Goal: Transaction & Acquisition: Purchase product/service

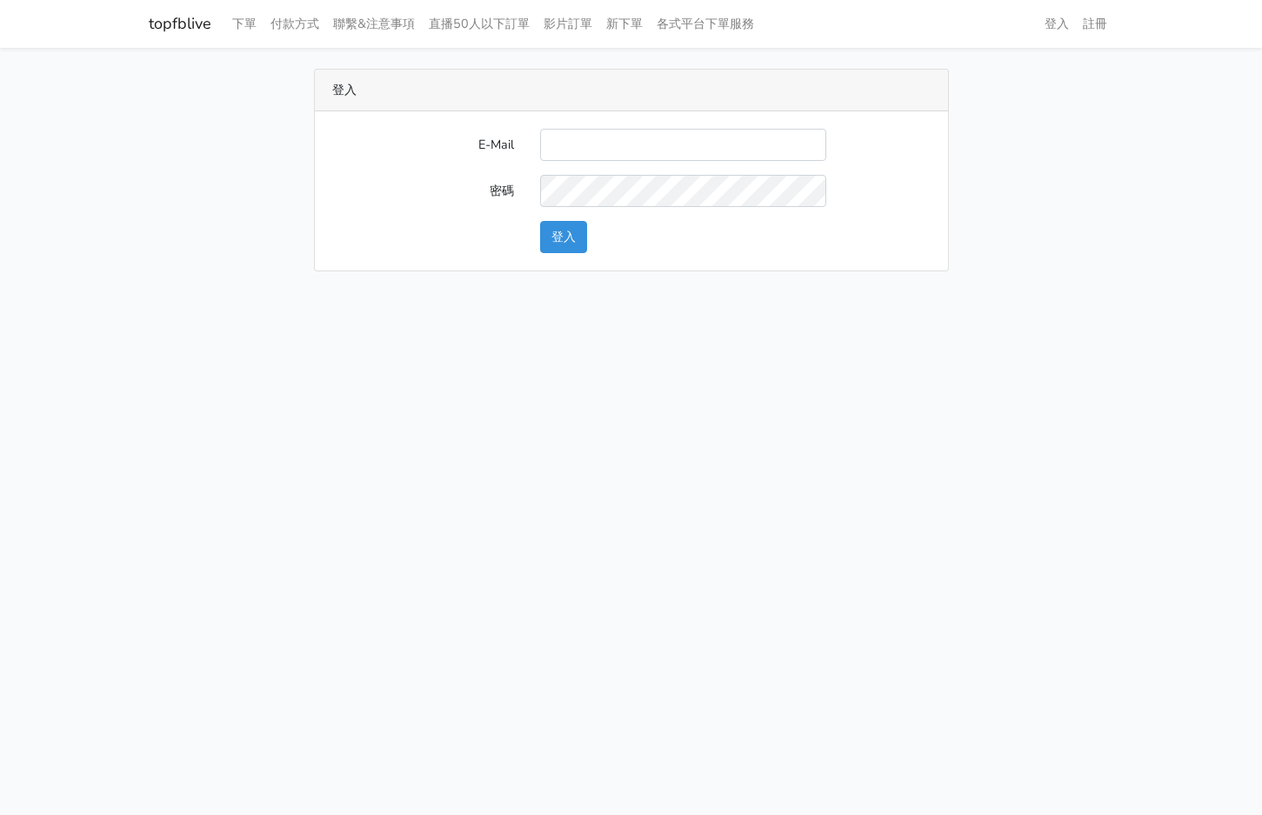
type input "[EMAIL_ADDRESS][PERSON_NAME][DOMAIN_NAME]"
drag, startPoint x: 569, startPoint y: 237, endPoint x: 577, endPoint y: 228, distance: 12.9
click at [564, 238] on button "登入" at bounding box center [563, 237] width 47 height 32
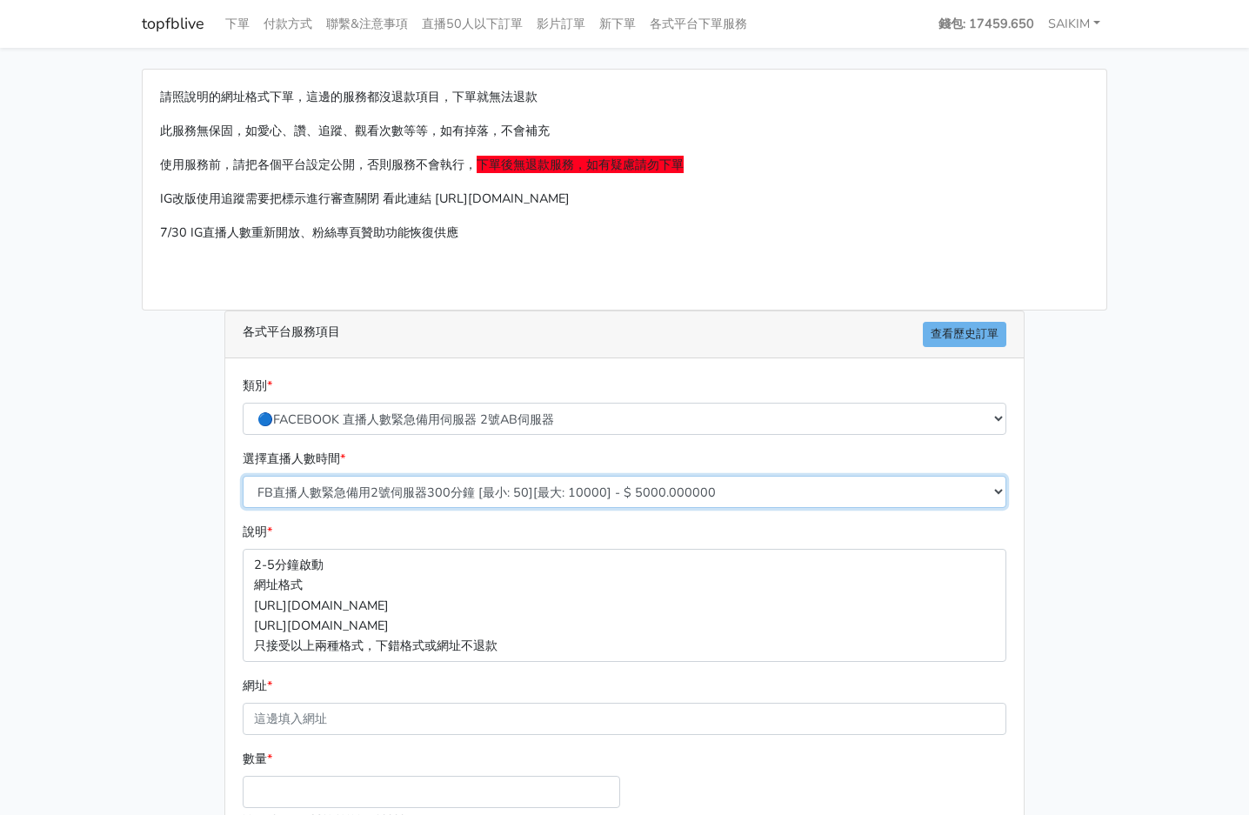
click at [442, 492] on select "FB直播人數緊急備用2號伺服器300分鐘 [最小: 50][最大: 10000] - $ 5000.000000 FB直播人數緊急備用2號伺服器60分鐘 [最…" at bounding box center [624, 492] width 763 height 32
select select "576"
click at [243, 476] on select "FB直播人數緊急備用2號伺服器300分鐘 [最小: 50][最大: 10000] - $ 5000.000000 FB直播人數緊急備用2號伺服器60分鐘 [最…" at bounding box center [624, 492] width 763 height 32
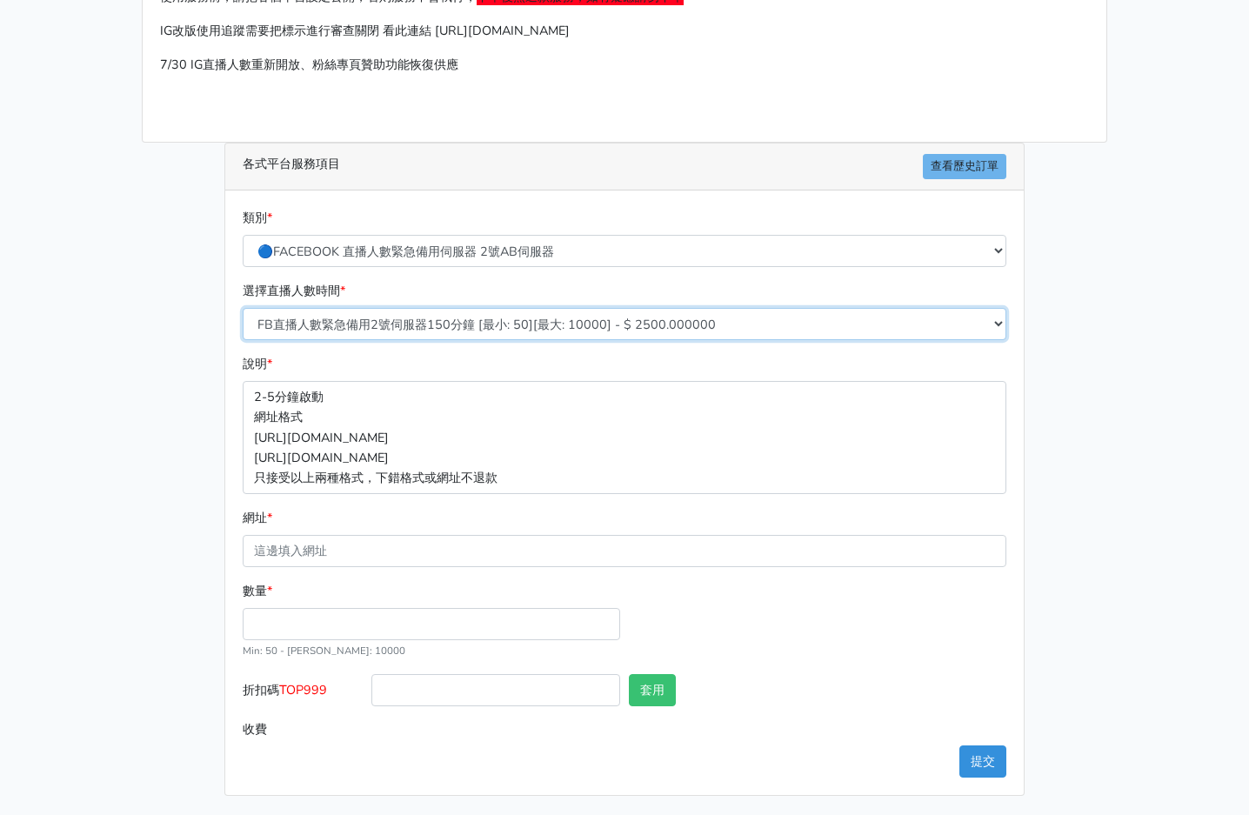
scroll to position [170, 0]
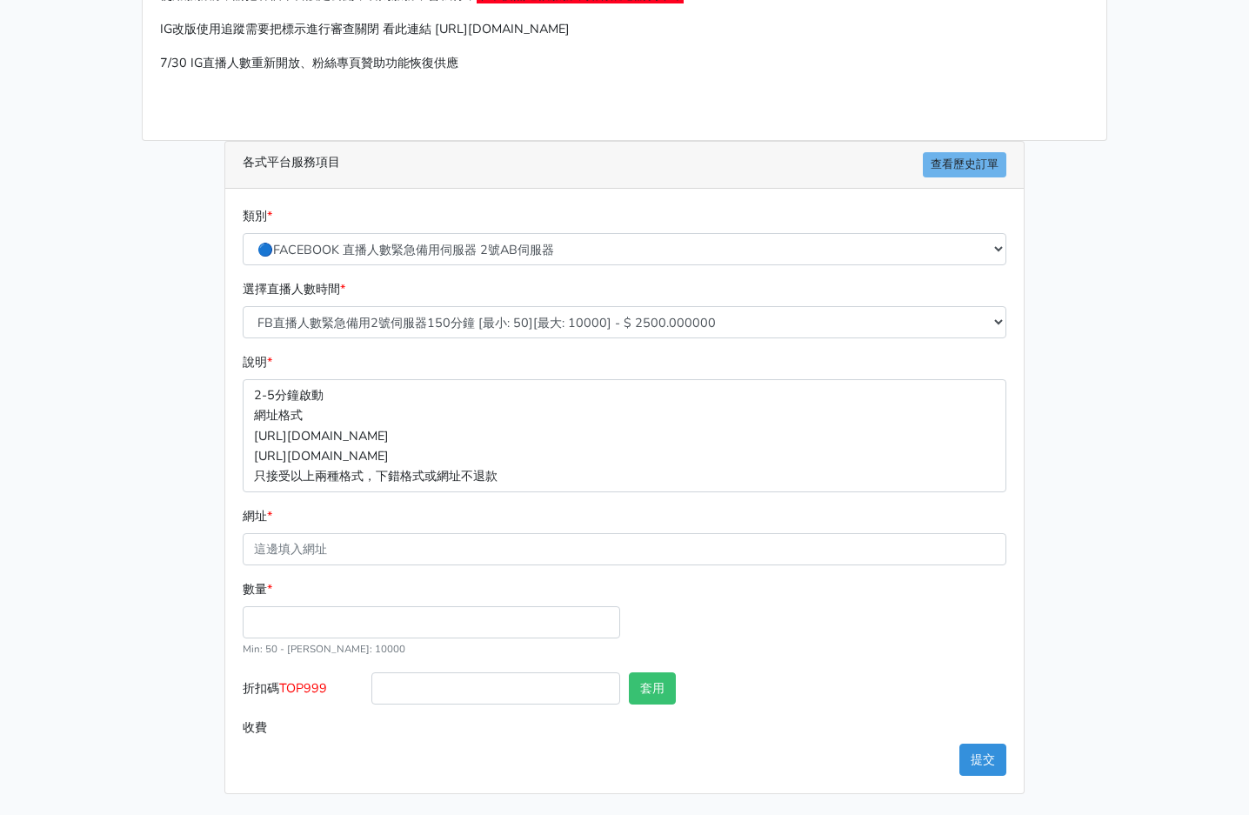
click at [407, 574] on form "類別 * 🔵FACEBOOK 直播人數緊急備用伺服器 2號AB伺服器 🔵FACEBOOK 網軍專用貼文留言 安全保密 🔵9/30 FACEBOOK 直播人數緩…" at bounding box center [624, 474] width 763 height 537
click at [332, 623] on input "數量 *" at bounding box center [431, 622] width 377 height 32
type input "100"
type input "250.000"
click at [309, 679] on span "TOP999" at bounding box center [303, 687] width 48 height 17
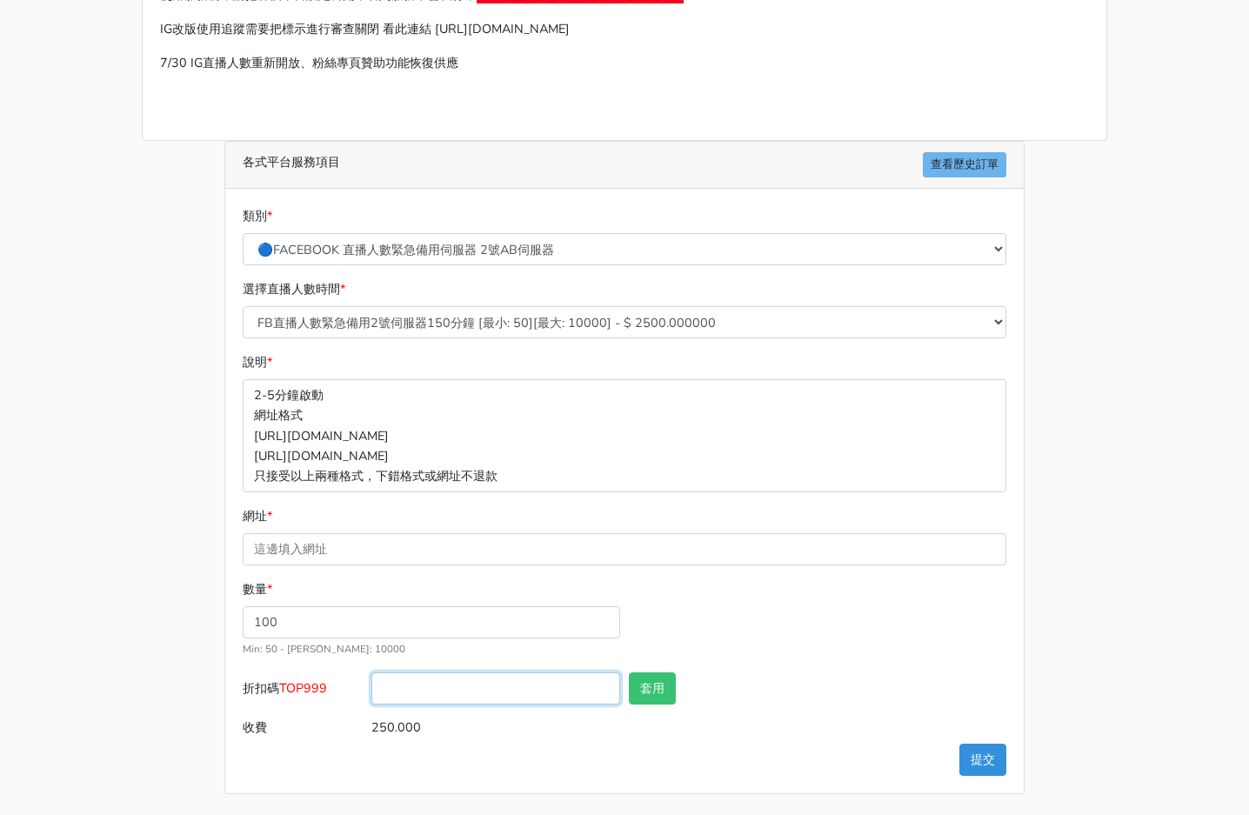
click at [371, 679] on input "折扣碼 TOP999" at bounding box center [495, 688] width 249 height 32
click at [309, 679] on span "TOP999" at bounding box center [303, 687] width 48 height 17
click at [371, 679] on input "折扣碼 TOP999" at bounding box center [495, 688] width 249 height 32
copy span "TOP999"
click at [401, 679] on input "折扣碼 TOP999" at bounding box center [495, 688] width 249 height 32
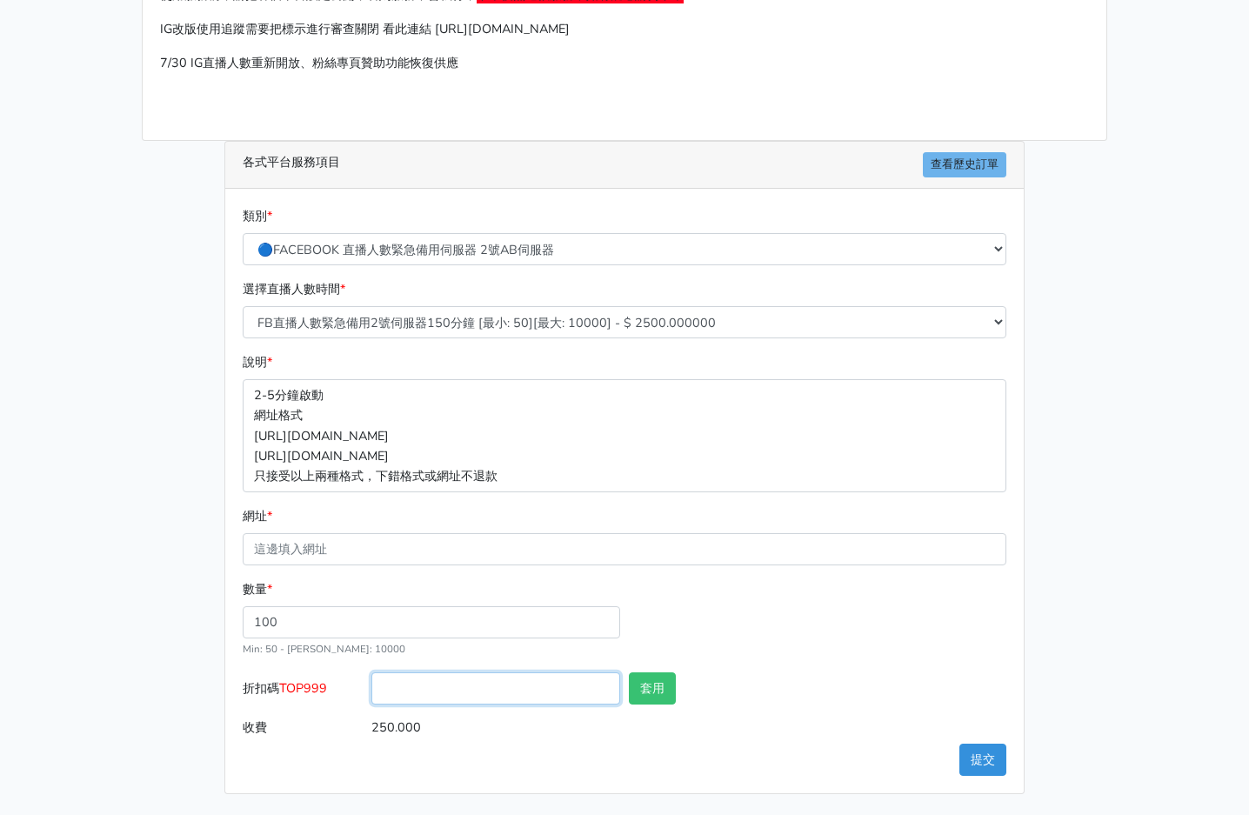
paste input "TOP999"
type input "TOP999"
click at [642, 697] on button "套用" at bounding box center [652, 688] width 47 height 32
type input "套用失敗"
click at [670, 691] on button "套用" at bounding box center [652, 688] width 47 height 32
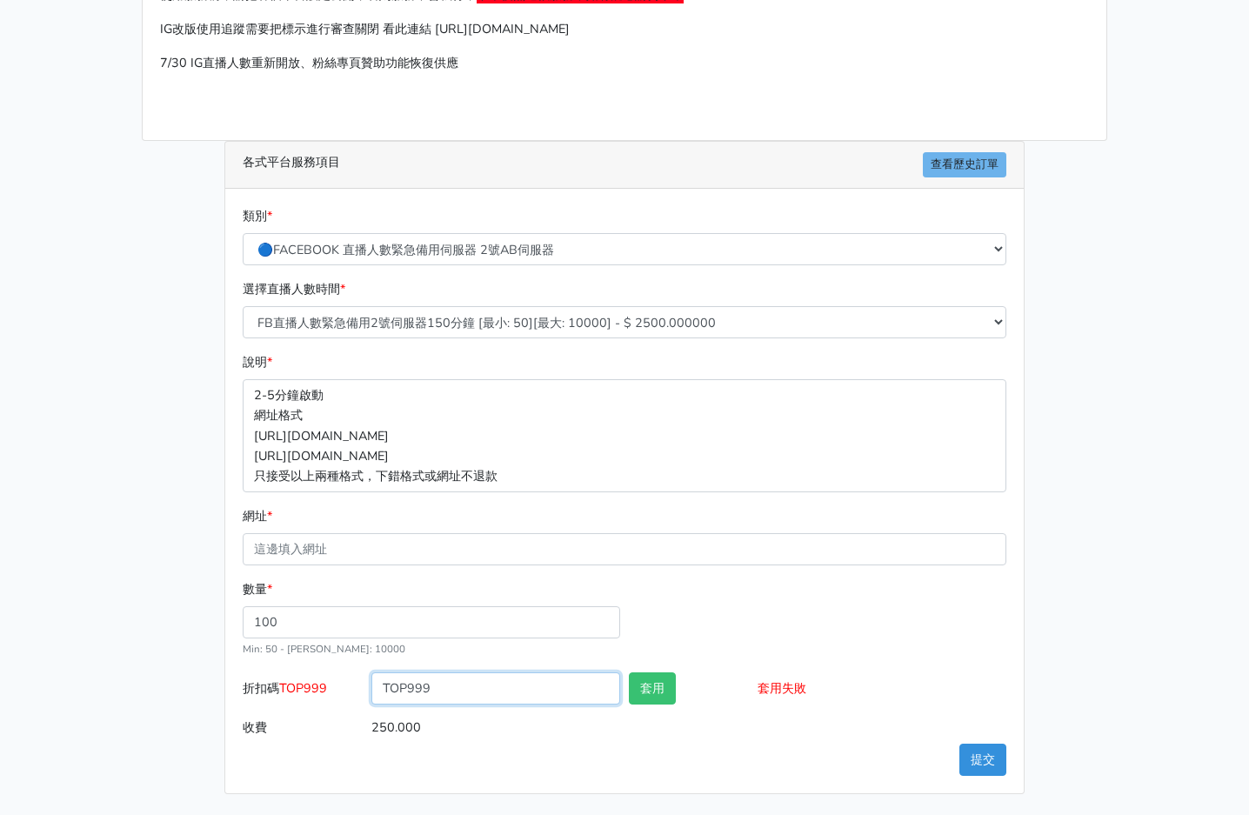
click at [417, 691] on input "TOP999" at bounding box center [495, 688] width 249 height 32
click at [463, 694] on input "TOP999" at bounding box center [495, 688] width 249 height 32
type input "TOP456"
click at [651, 690] on button "套用" at bounding box center [652, 688] width 47 height 32
type input "套用成功"
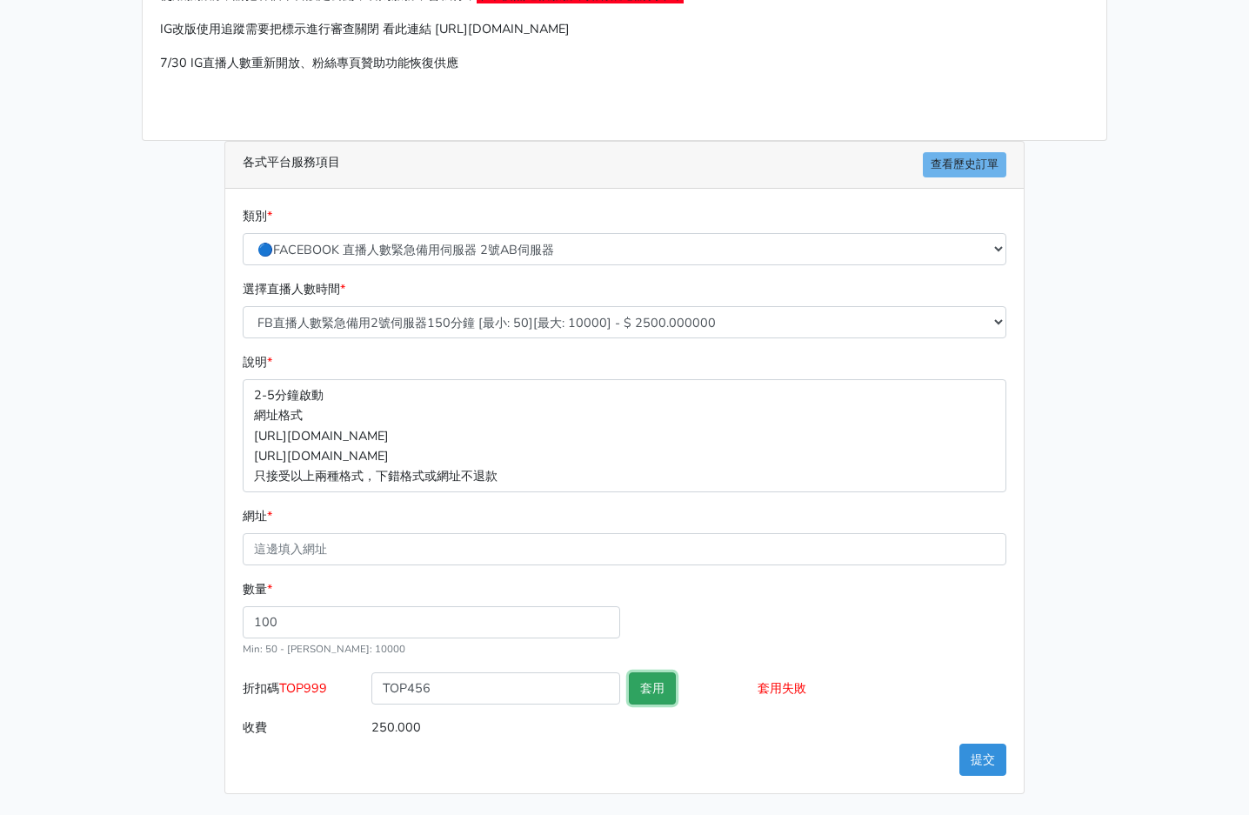
type input "240.000"
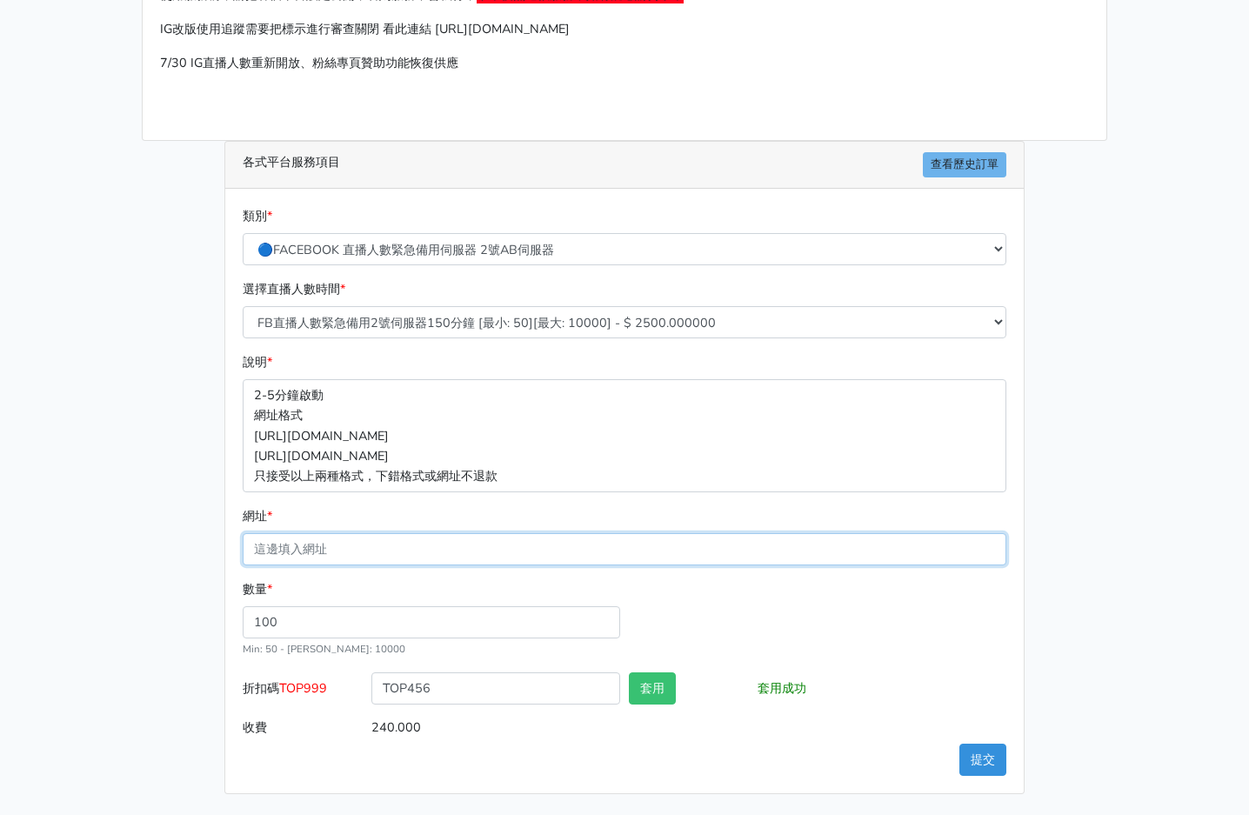
click at [368, 552] on input "網址 *" at bounding box center [624, 549] width 763 height 32
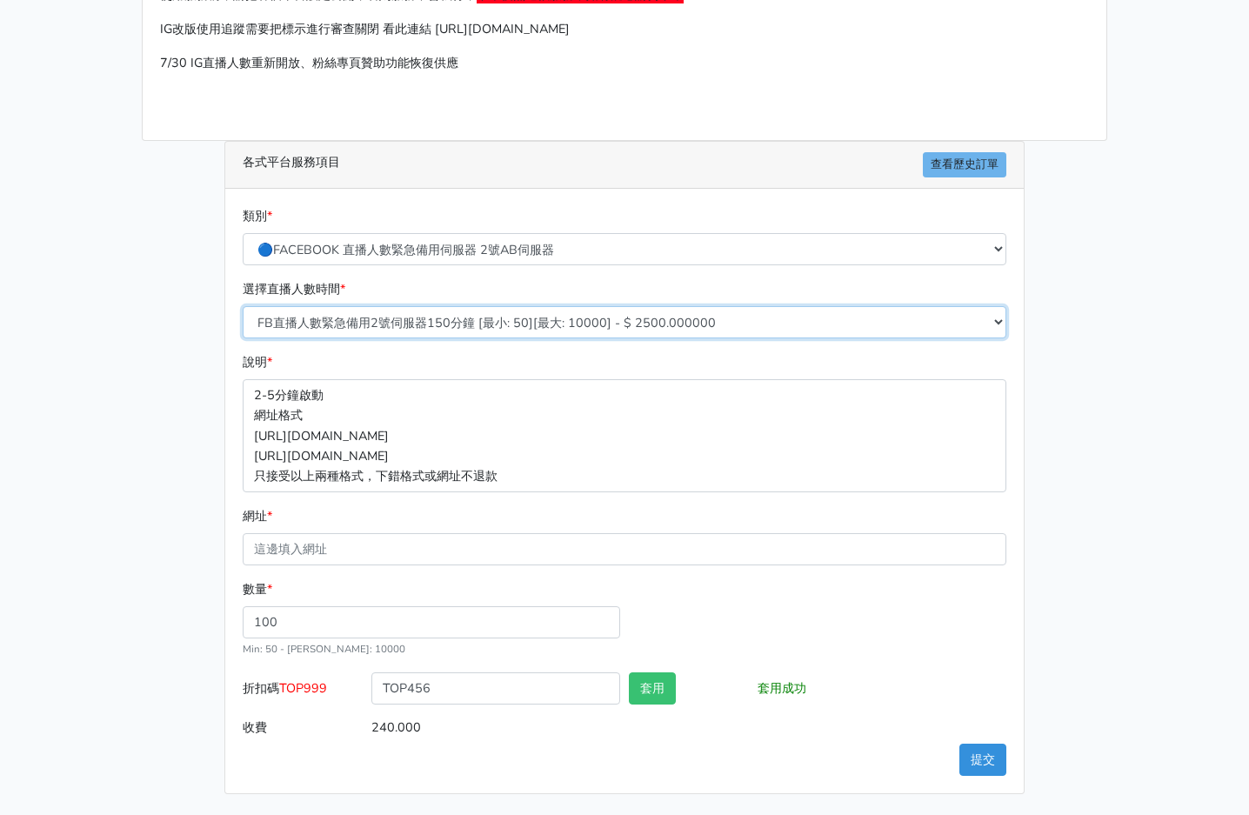
click at [457, 325] on select "FB直播人數緊急備用2號伺服器300分鐘 [最小: 50][最大: 10000] - $ 5000.000000 FB直播人數緊急備用2號伺服器60分鐘 [最…" at bounding box center [624, 322] width 763 height 32
select select "575"
click at [243, 306] on select "FB直播人數緊急備用2號伺服器300分鐘 [最小: 50][最大: 10000] - $ 5000.000000 FB直播人數緊急備用2號伺服器60分鐘 [最…" at bounding box center [624, 322] width 763 height 32
type input "192.000"
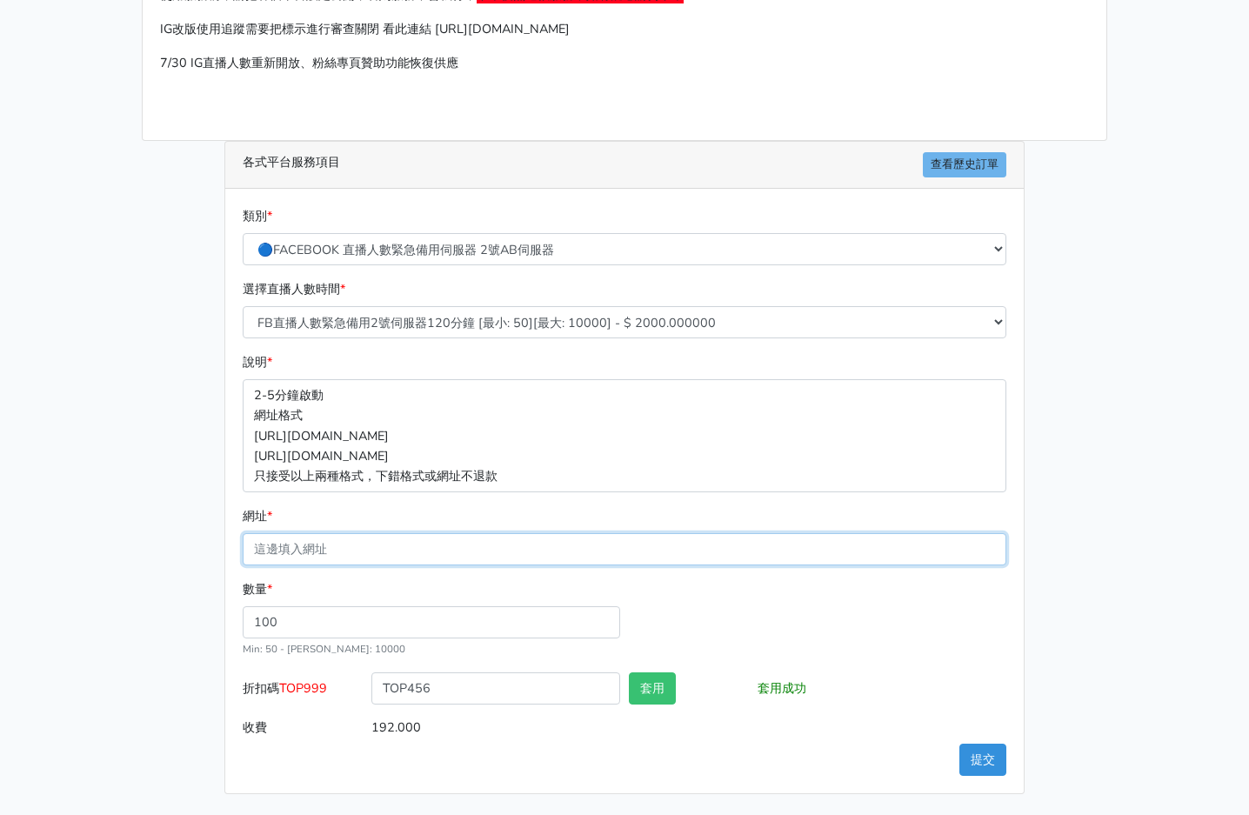
click at [363, 559] on input "網址 *" at bounding box center [624, 549] width 763 height 32
paste input "[URL][DOMAIN_NAME][DOMAIN_NAME]"
type input "[URL][DOMAIN_NAME][DOMAIN_NAME]"
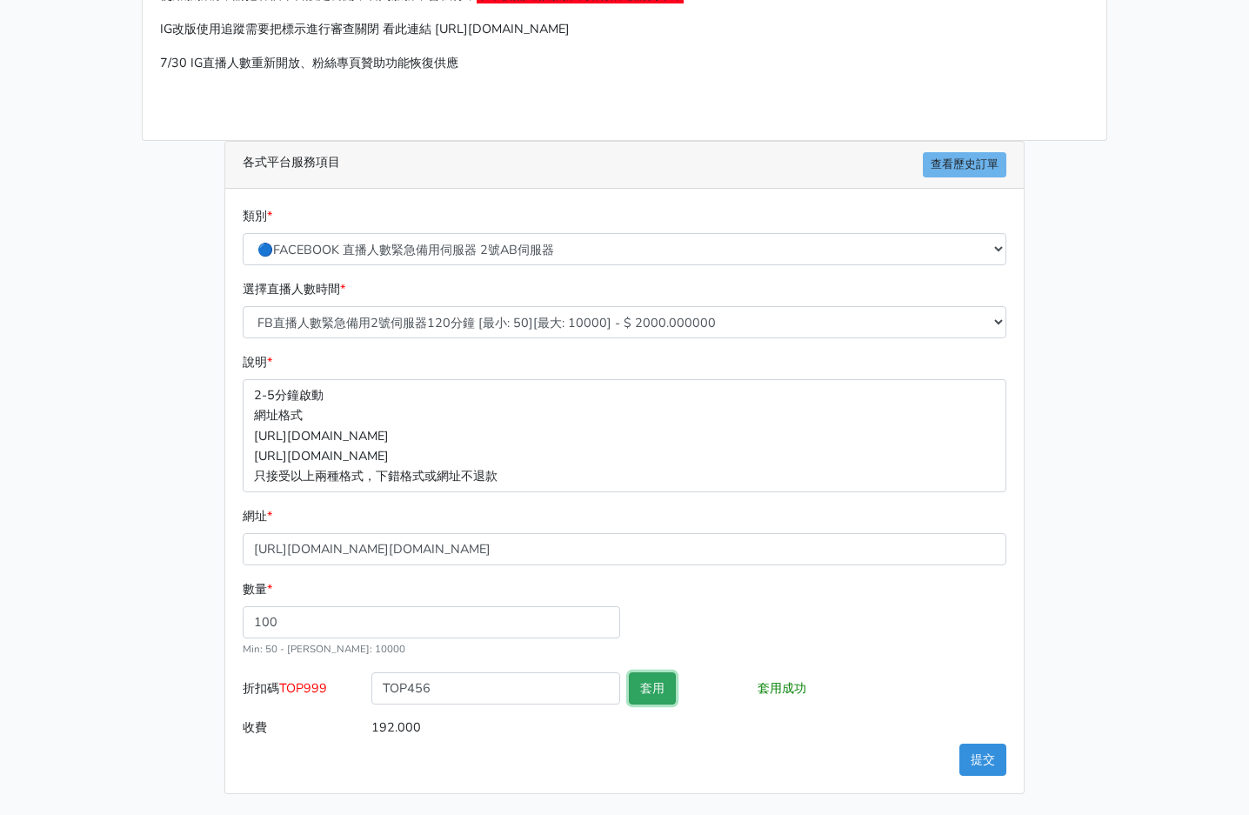
click at [657, 692] on button "套用" at bounding box center [652, 688] width 47 height 32
click at [988, 757] on button "提交" at bounding box center [982, 759] width 47 height 32
